Goal: Task Accomplishment & Management: Manage account settings

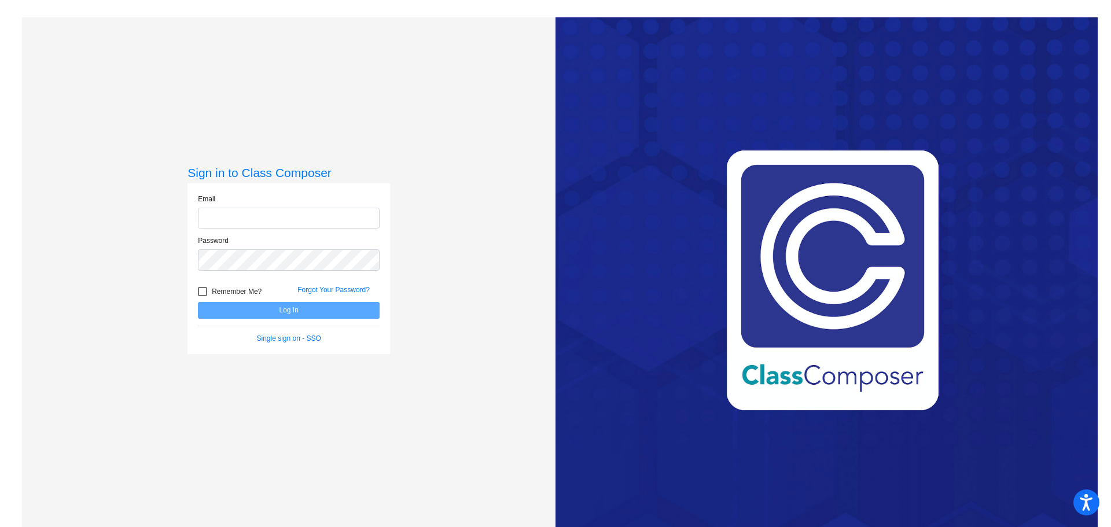
type input "[PERSON_NAME][EMAIL_ADDRESS][DOMAIN_NAME]"
click at [292, 306] on button "Log In" at bounding box center [289, 310] width 182 height 17
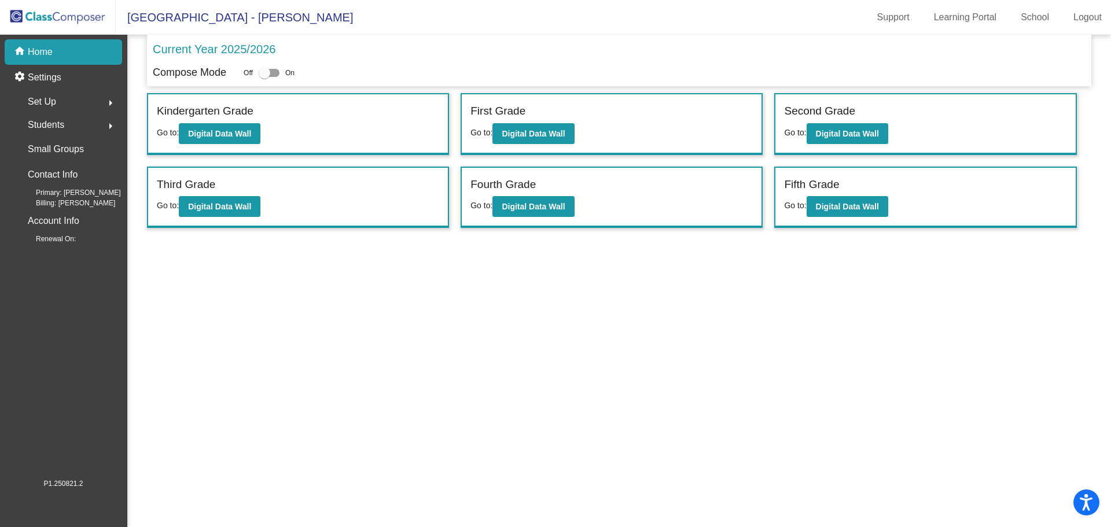
click at [72, 100] on div "Set Up arrow_right" at bounding box center [67, 101] width 110 height 23
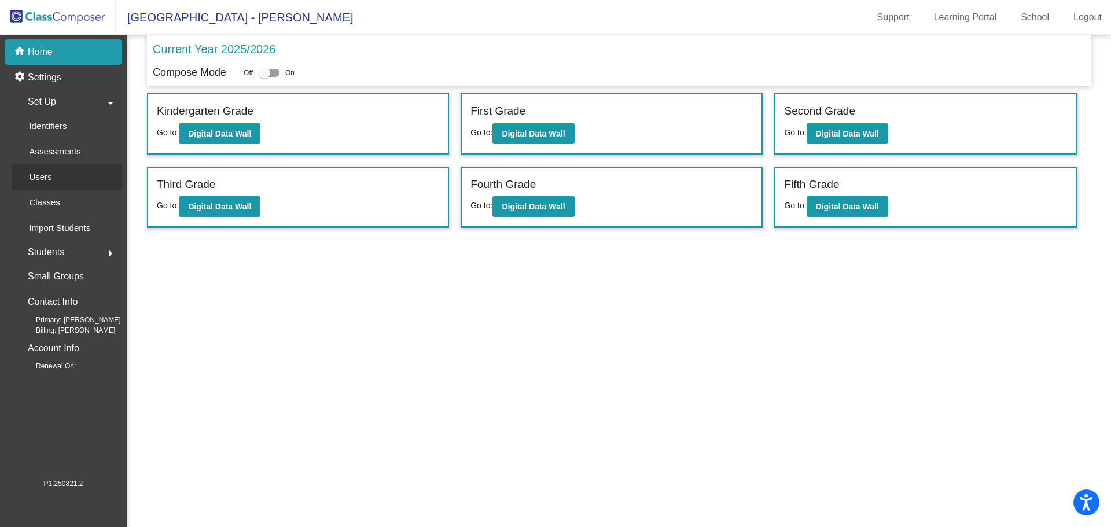
click at [54, 177] on div "Users" at bounding box center [37, 176] width 50 height 25
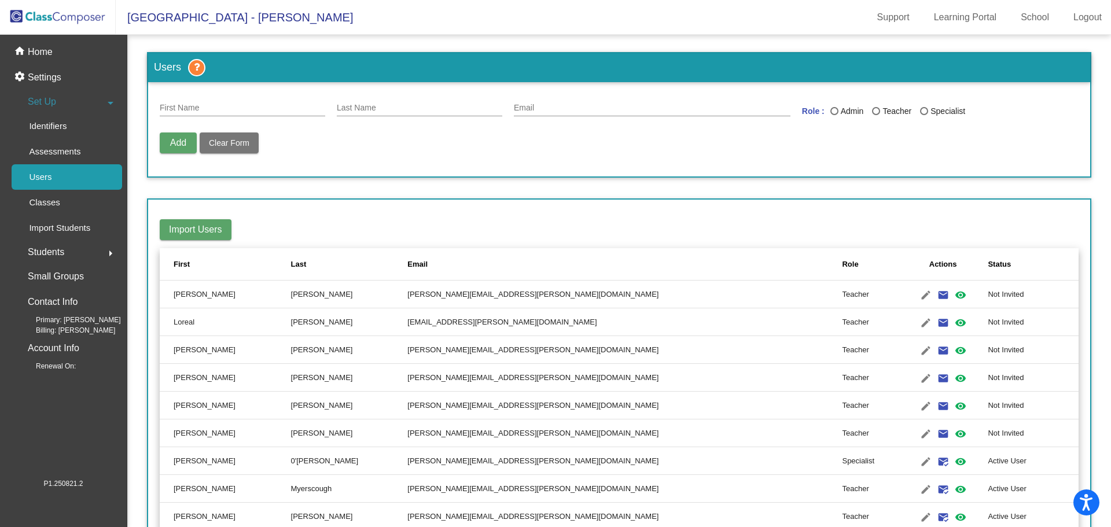
click at [220, 114] on div "First Name" at bounding box center [242, 105] width 165 height 23
type input "Kimi"
type input "[PERSON_NAME]"
type input "[PERSON_NAME][EMAIL_ADDRESS][PERSON_NAME][DOMAIN_NAME]"
click at [830, 109] on div "Last Name" at bounding box center [834, 111] width 8 height 8
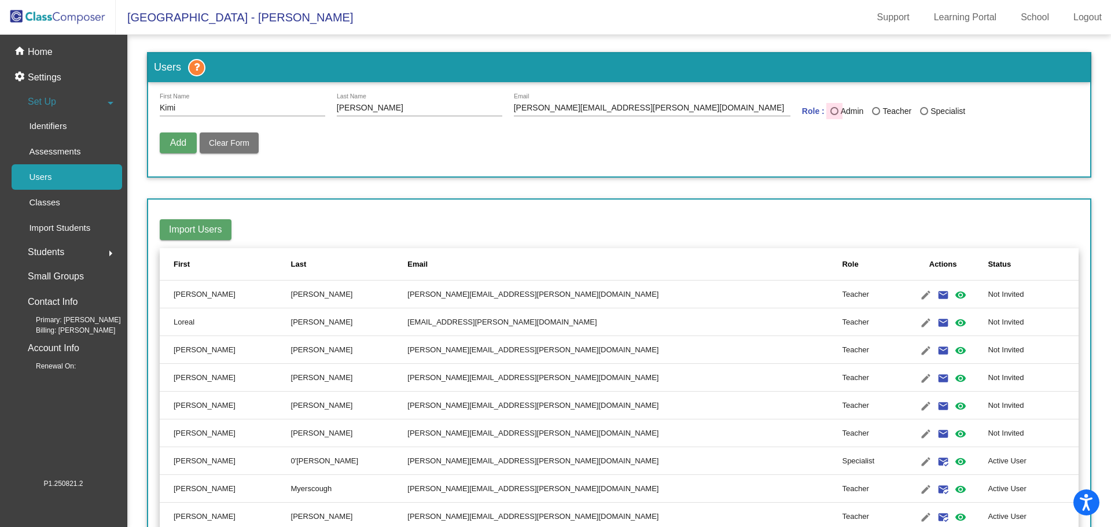
click at [834, 115] on input "Admin" at bounding box center [834, 115] width 1 height 1
radio input "true"
click at [178, 134] on button "Add" at bounding box center [178, 142] width 37 height 21
radio input "false"
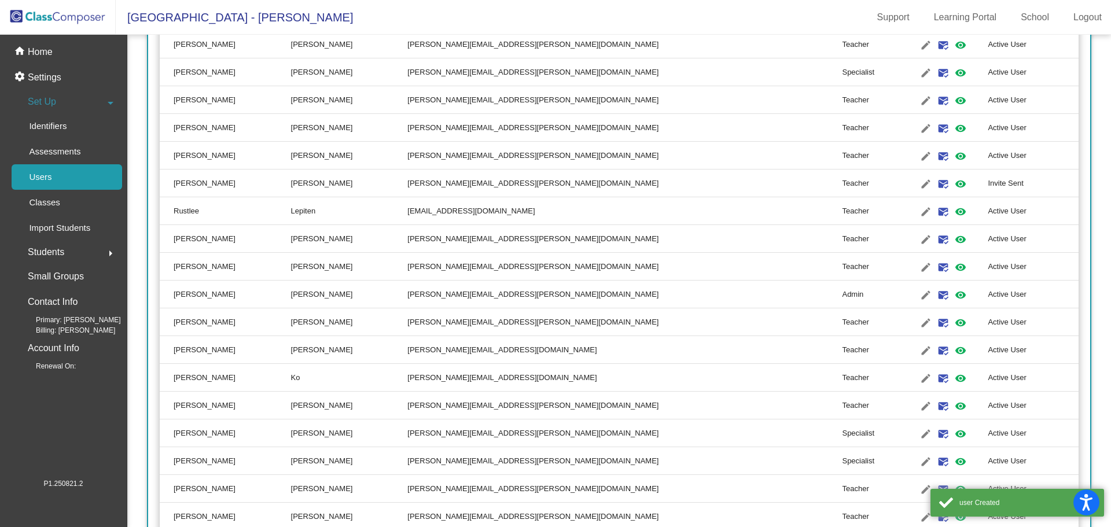
scroll to position [898, 0]
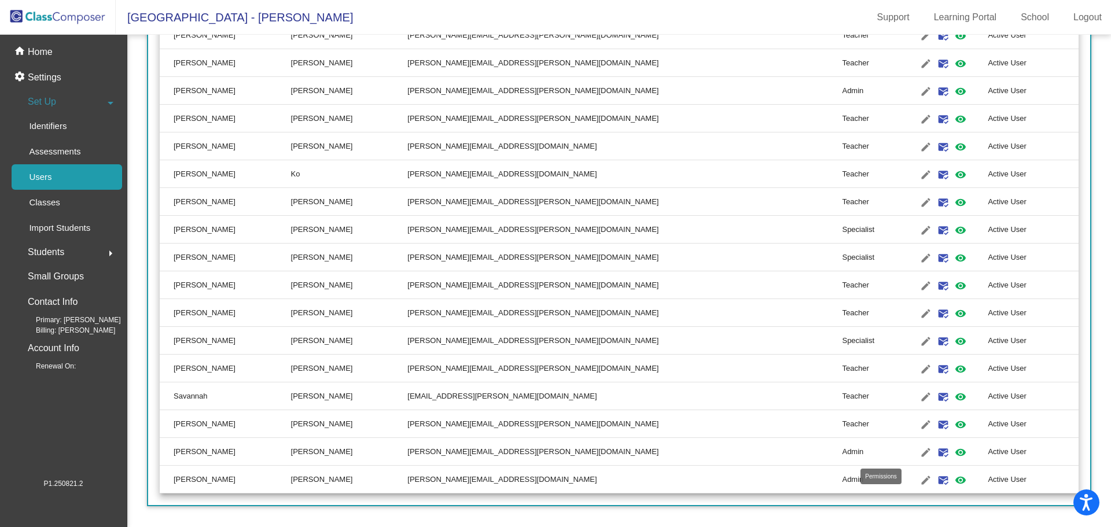
click at [953, 449] on mat-icon "visibility" at bounding box center [960, 452] width 14 height 14
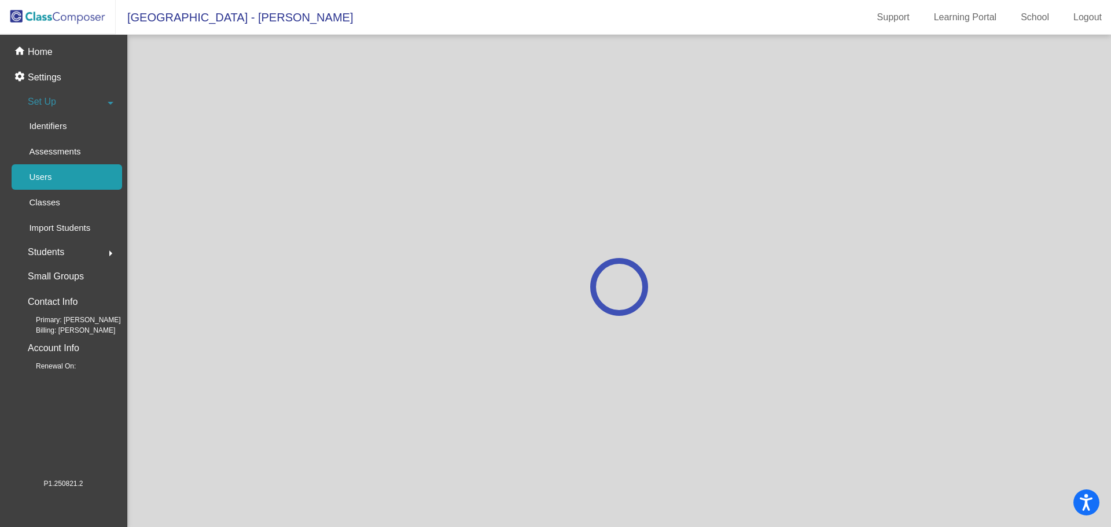
scroll to position [0, 0]
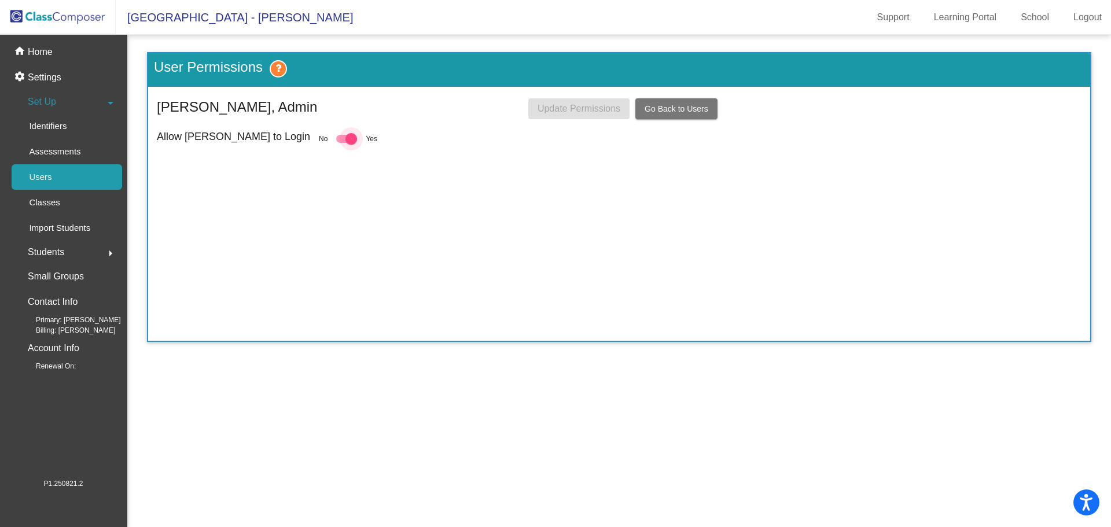
click at [345, 138] on div at bounding box center [351, 139] width 12 height 12
click at [341, 143] on input "checkbox" at bounding box center [341, 143] width 1 height 1
checkbox input "false"
click at [566, 105] on span "Update Permissions" at bounding box center [578, 109] width 83 height 10
click at [87, 175] on link "Users" at bounding box center [67, 176] width 110 height 25
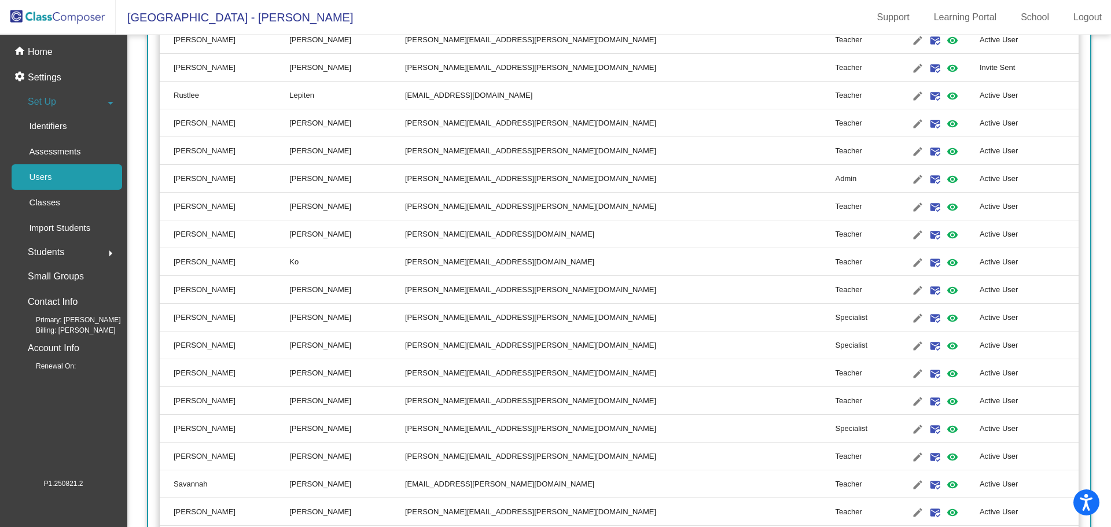
scroll to position [898, 0]
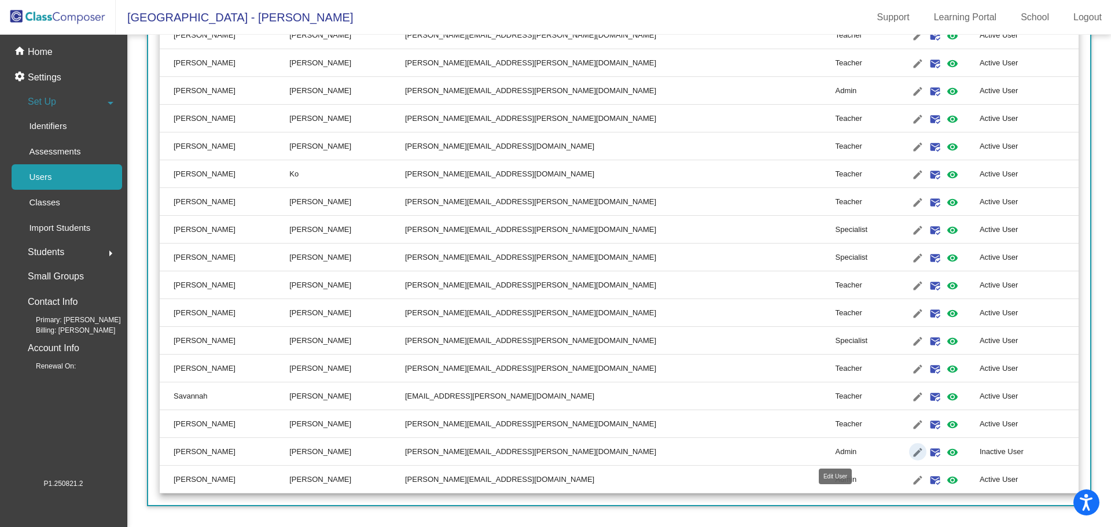
click at [910, 455] on mat-icon "edit" at bounding box center [917, 452] width 14 height 14
type input "[PERSON_NAME]"
type input "[PERSON_NAME][EMAIL_ADDRESS][PERSON_NAME][DOMAIN_NAME]"
radio input "true"
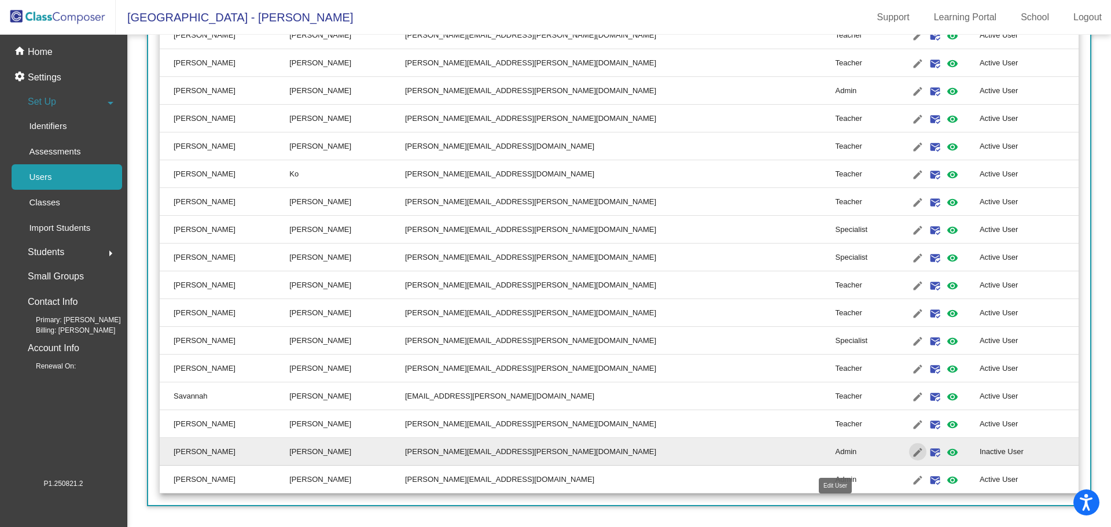
scroll to position [0, 0]
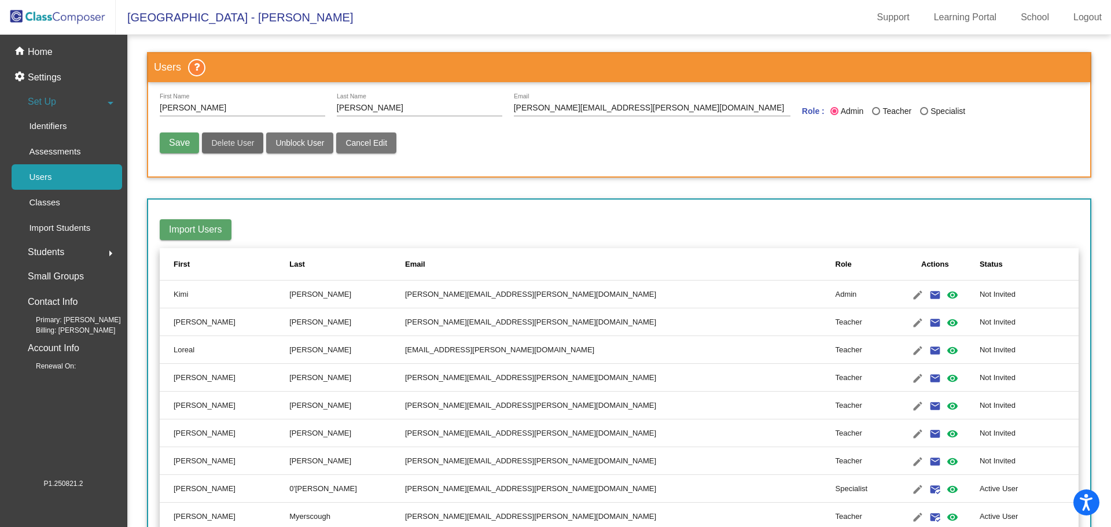
click at [235, 143] on span "Delete User" at bounding box center [232, 142] width 43 height 9
radio input "false"
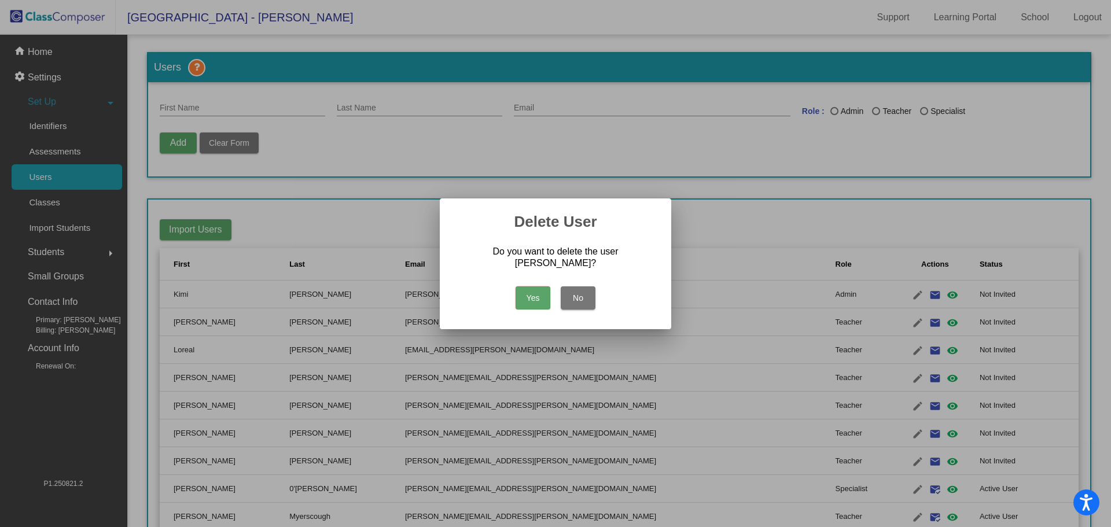
click at [530, 292] on button "Yes" at bounding box center [532, 297] width 35 height 23
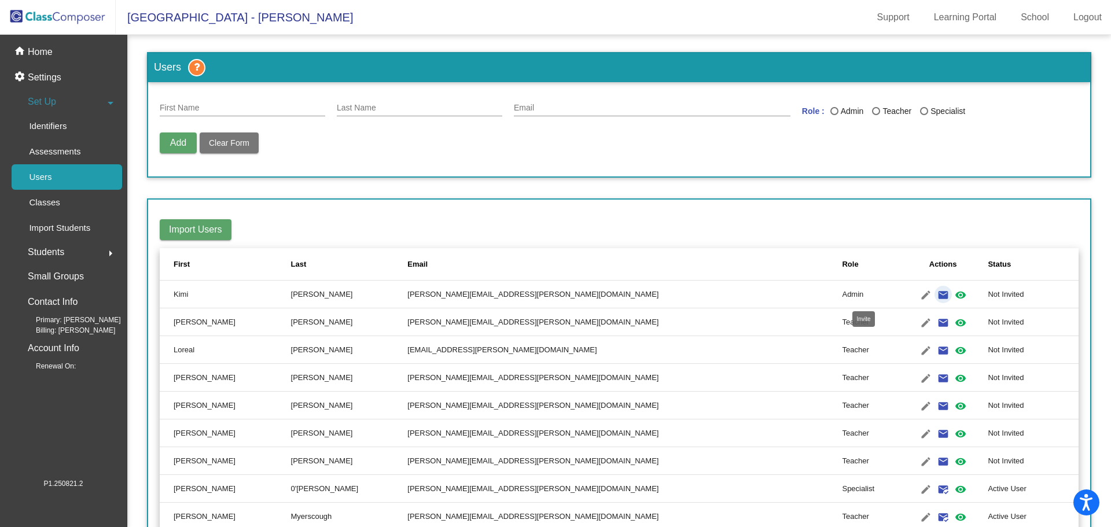
click at [936, 295] on mat-icon "email" at bounding box center [943, 295] width 14 height 14
